Goal: Task Accomplishment & Management: Manage account settings

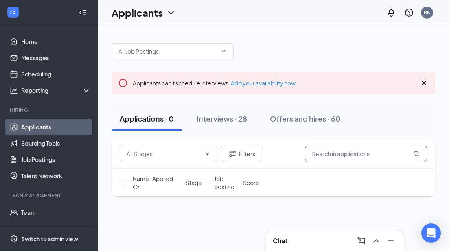
click at [335, 146] on input "text" at bounding box center [366, 154] width 122 height 16
type input "fore"
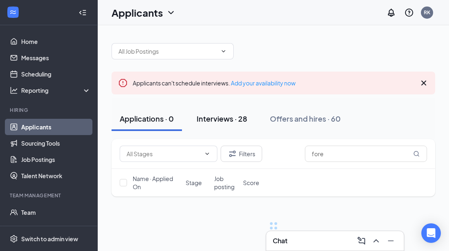
click at [207, 124] on button "Interviews · 28" at bounding box center [222, 119] width 67 height 24
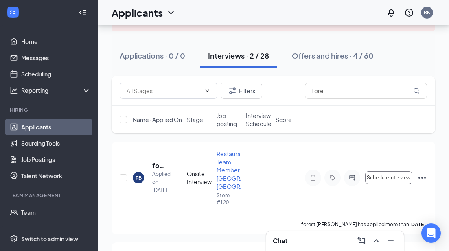
scroll to position [75, 0]
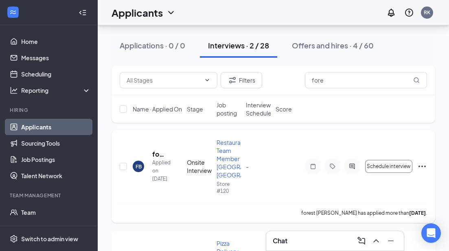
click at [423, 167] on icon "Ellipses" at bounding box center [422, 167] width 10 height 10
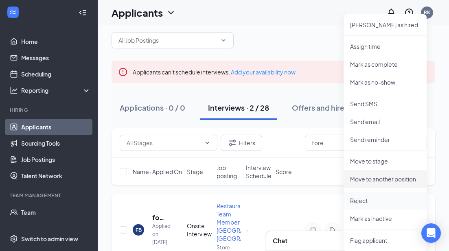
scroll to position [9, 0]
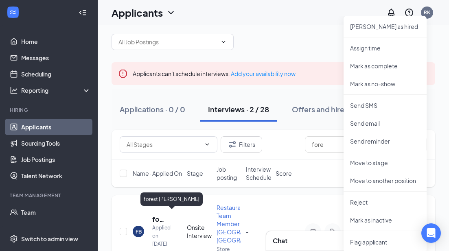
click at [153, 215] on h5 "forest [PERSON_NAME]" at bounding box center [158, 219] width 13 height 9
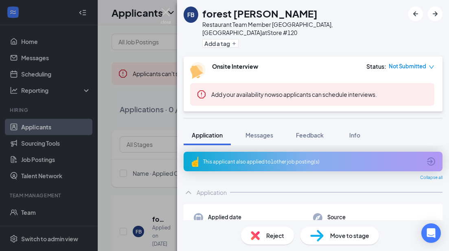
click at [410, 213] on div "Source Direct application, Careers page" at bounding box center [372, 221] width 119 height 17
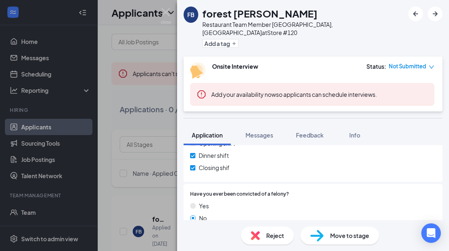
scroll to position [171, 0]
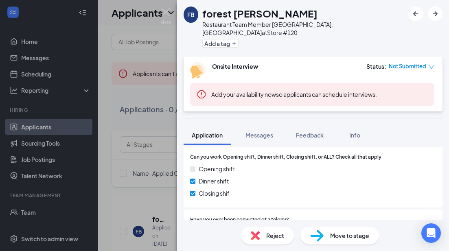
click at [340, 232] on span "Move to stage" at bounding box center [349, 235] width 39 height 9
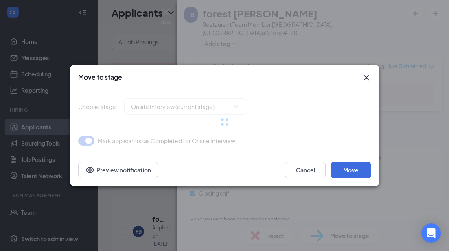
type input "Hiring Complete (next stage)"
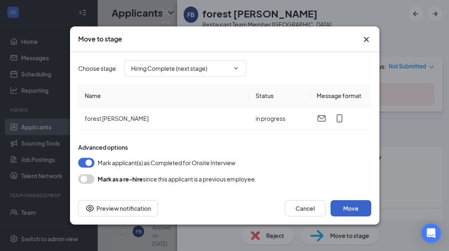
click at [338, 209] on button "Move" at bounding box center [351, 208] width 41 height 16
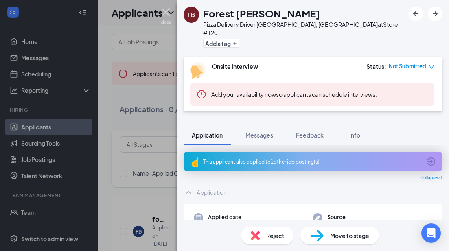
click at [164, 12] on img at bounding box center [166, 16] width 10 height 16
